Goal: Task Accomplishment & Management: Manage account settings

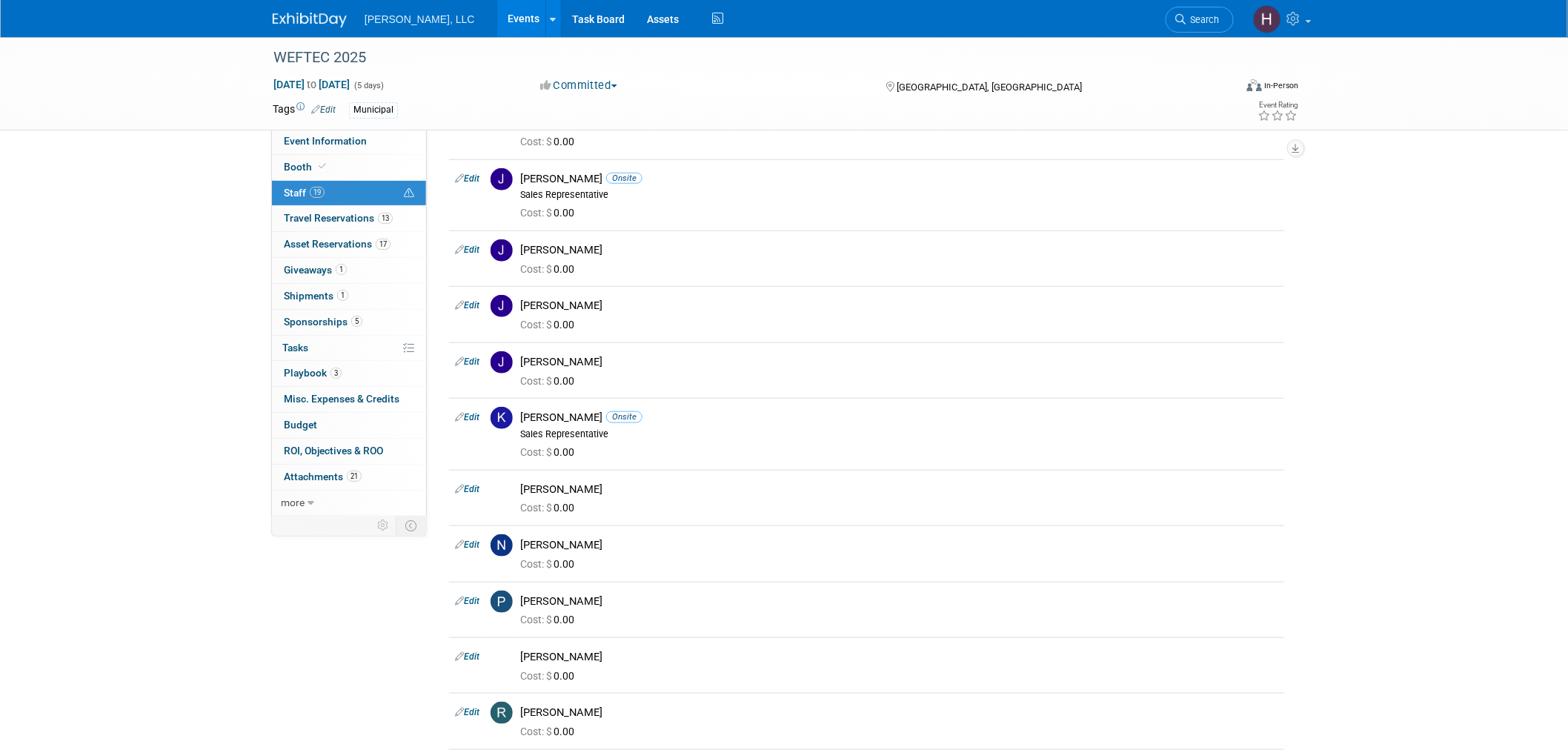
drag, startPoint x: 0, startPoint y: 0, endPoint x: 476, endPoint y: 10, distance: 476.1
click at [497, 10] on link "Events" at bounding box center [524, 18] width 54 height 37
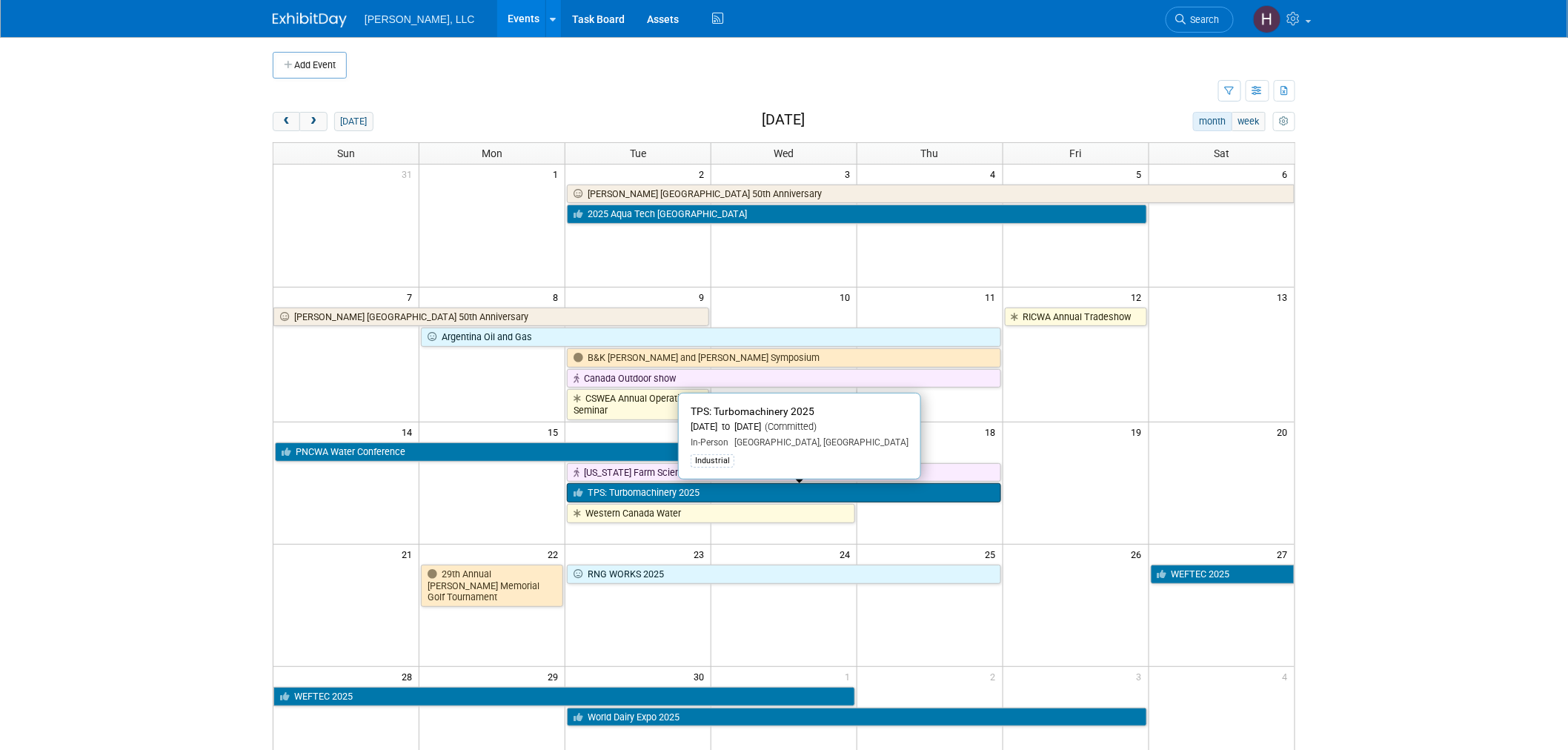
click at [612, 499] on link "TPS: Turbomachinery 2025" at bounding box center [784, 493] width 434 height 19
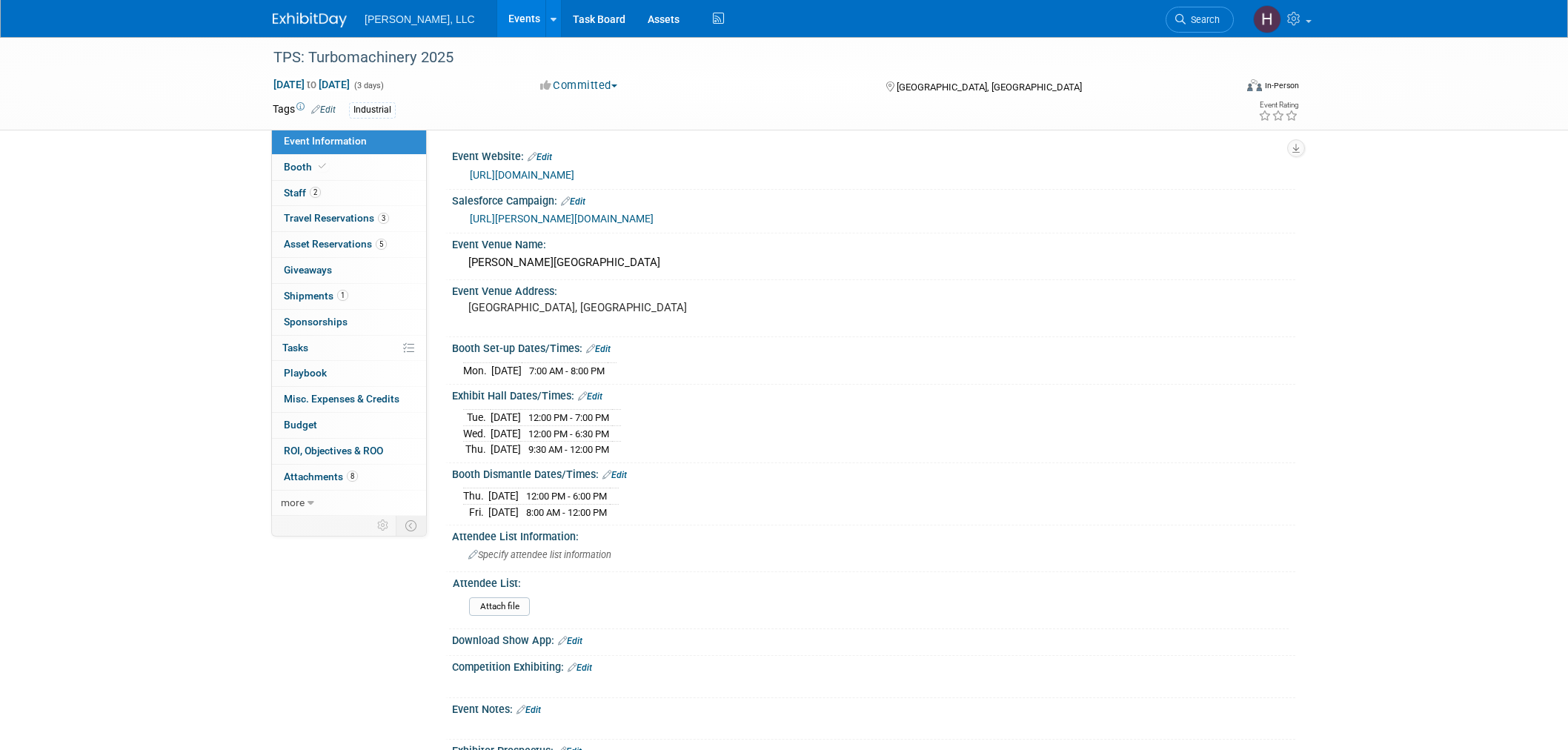
select select "Industrial"
click at [335, 218] on span "Travel Reservations 3" at bounding box center [336, 217] width 105 height 12
